Goal: Task Accomplishment & Management: Manage account settings

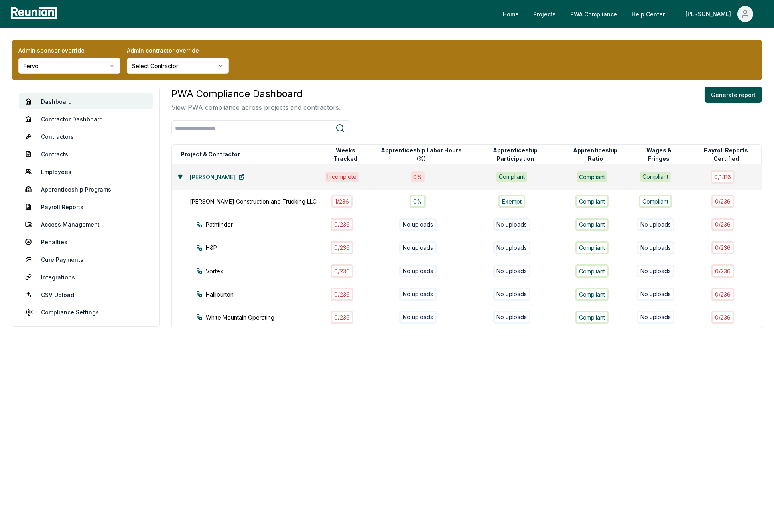
click at [93, 71] on html "Please visit us on your desktop We're working on making our marketplace mobile-…" at bounding box center [387, 266] width 774 height 532
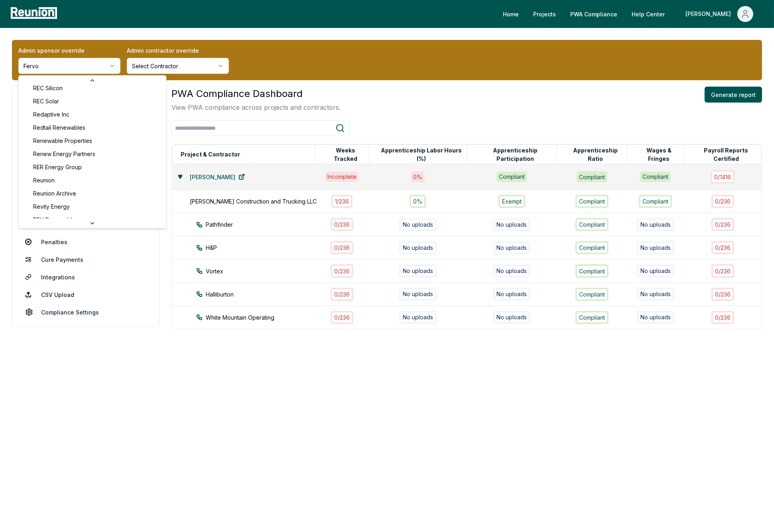
scroll to position [2579, 0]
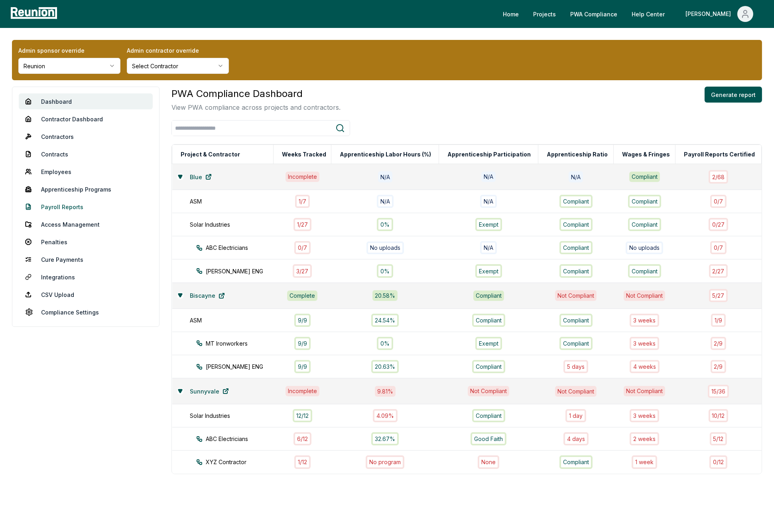
click at [57, 206] on link "Payroll Reports" at bounding box center [86, 207] width 134 height 16
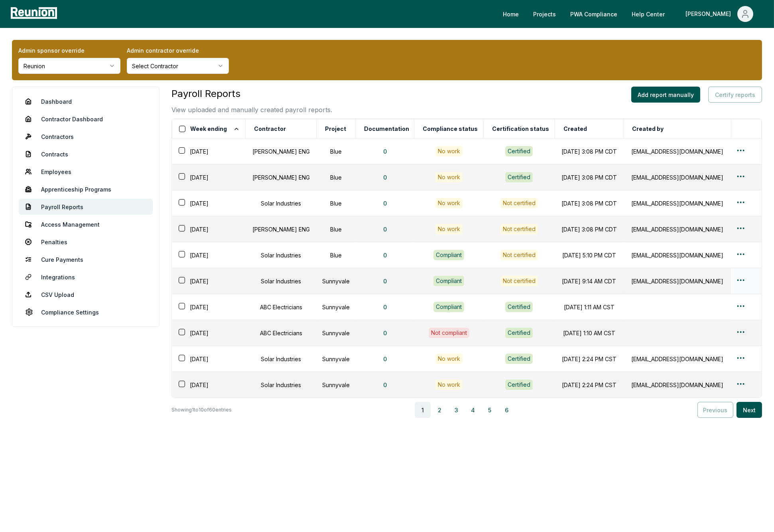
click at [745, 280] on div at bounding box center [746, 281] width 21 height 12
click at [741, 280] on html "Please visit us on your desktop We're working on making our marketplace mobile-…" at bounding box center [387, 266] width 774 height 532
click at [721, 305] on div "Edit" at bounding box center [730, 311] width 76 height 13
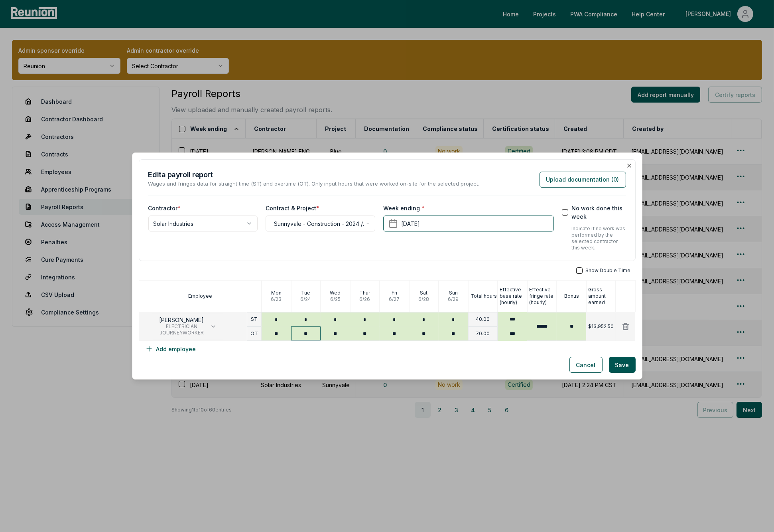
click at [314, 336] on input "**" at bounding box center [306, 333] width 30 height 14
type input "****"
click at [65, 71] on body "Please visit us on your desktop We're working on making our marketplace mobile-…" at bounding box center [387, 266] width 774 height 532
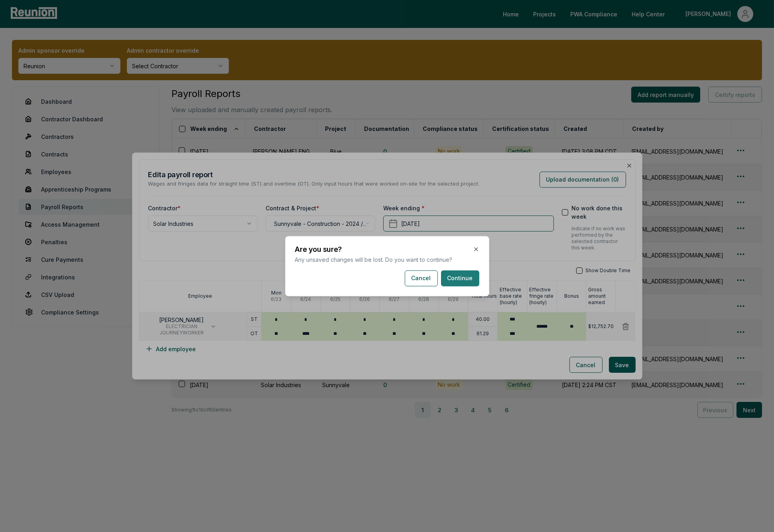
click at [462, 280] on button "Continue" at bounding box center [460, 278] width 38 height 16
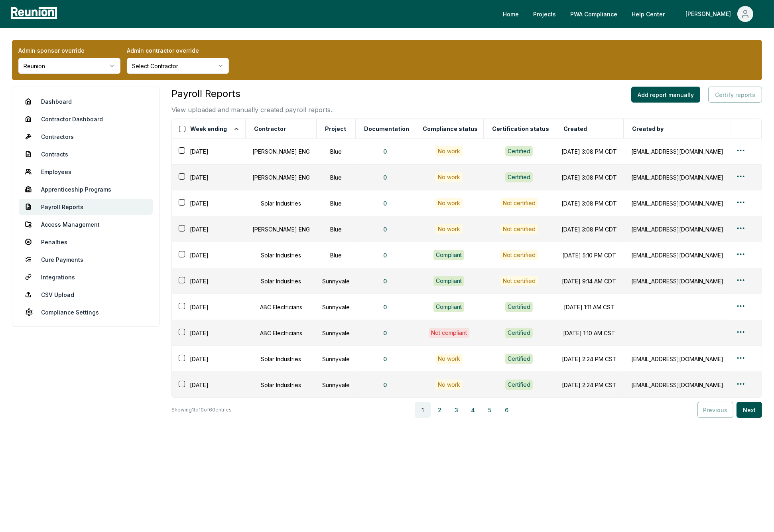
click at [107, 71] on html "Please visit us on your desktop We're working on making our marketplace mobile-…" at bounding box center [387, 266] width 774 height 532
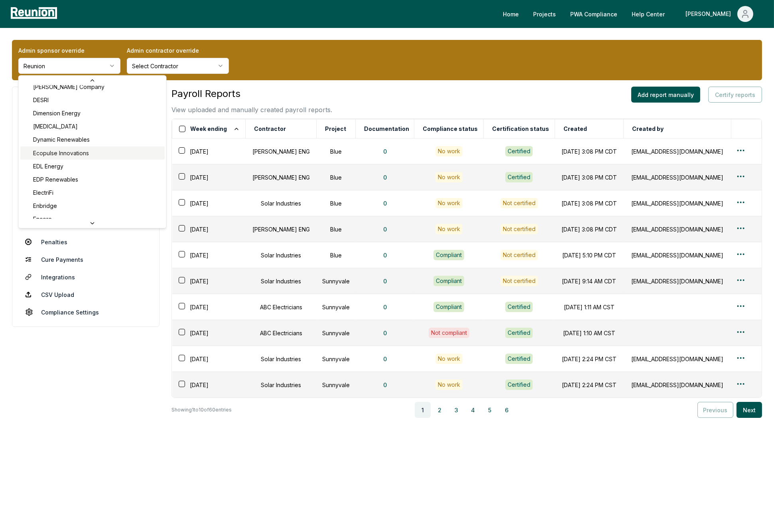
scroll to position [928, 0]
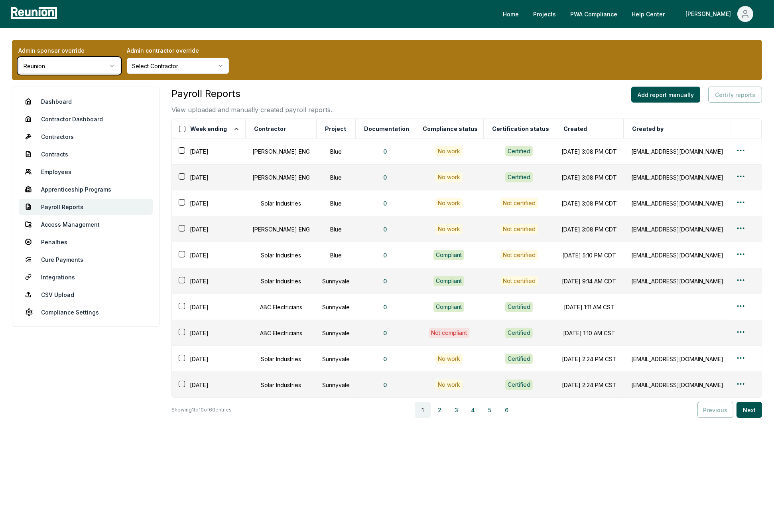
click at [86, 273] on html "Please visit us on your desktop We're working on making our marketplace mobile-…" at bounding box center [387, 266] width 774 height 532
click at [44, 67] on html "Please visit us on your desktop We're working on making our marketplace mobile-…" at bounding box center [387, 266] width 774 height 532
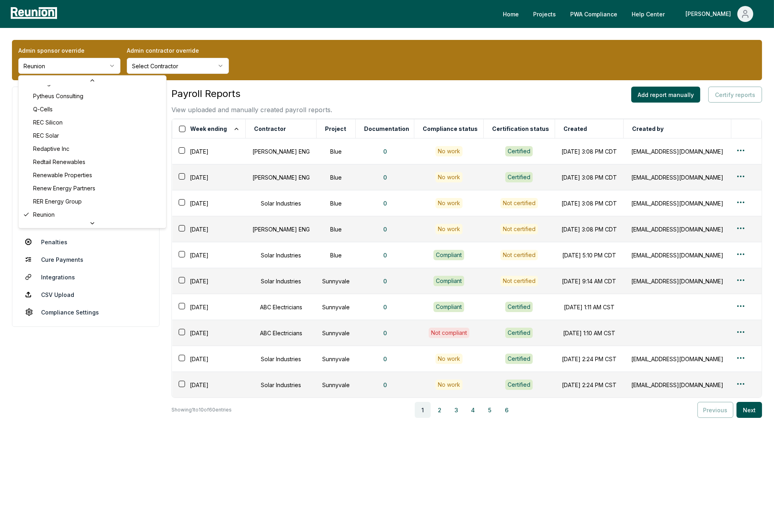
scroll to position [1165, 0]
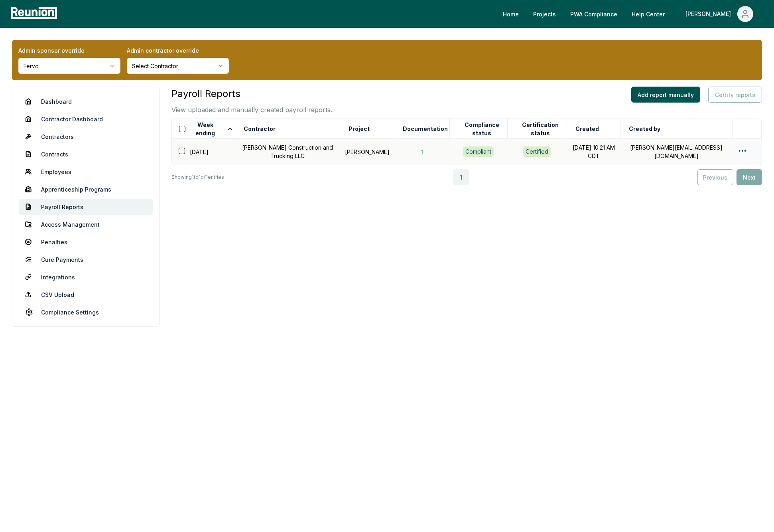
click at [415, 149] on button "1" at bounding box center [422, 152] width 15 height 16
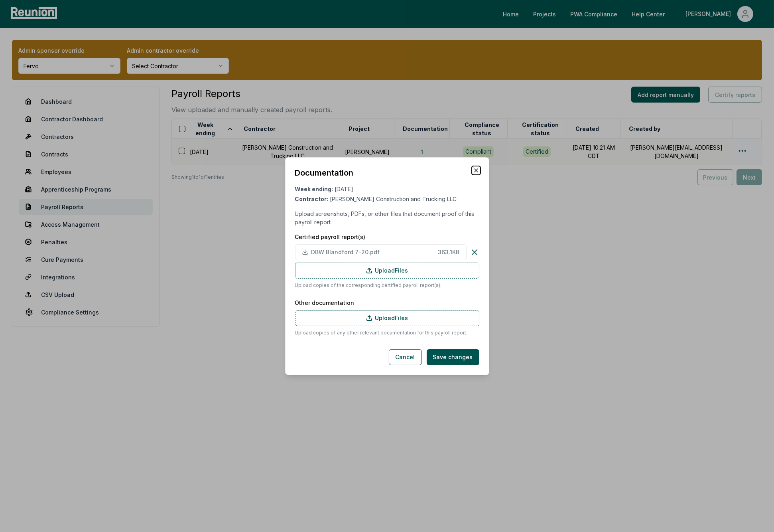
click at [474, 172] on icon "button" at bounding box center [476, 170] width 6 height 6
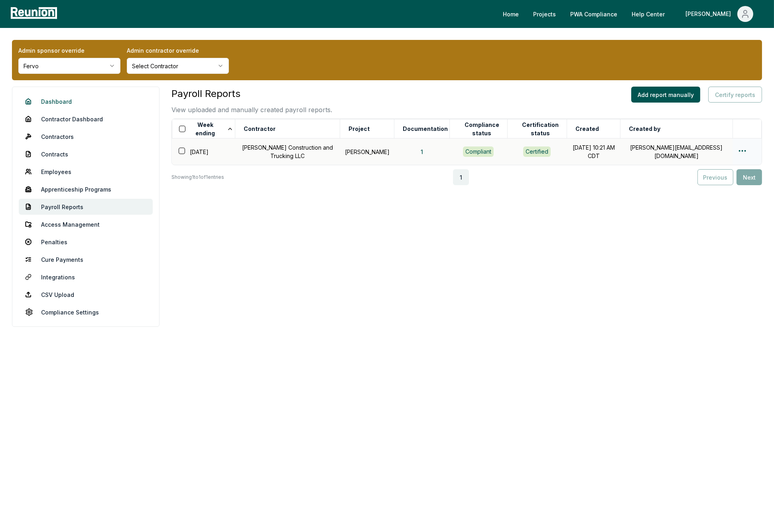
click at [67, 99] on link "Dashboard" at bounding box center [86, 101] width 134 height 16
